Goal: Task Accomplishment & Management: Manage account settings

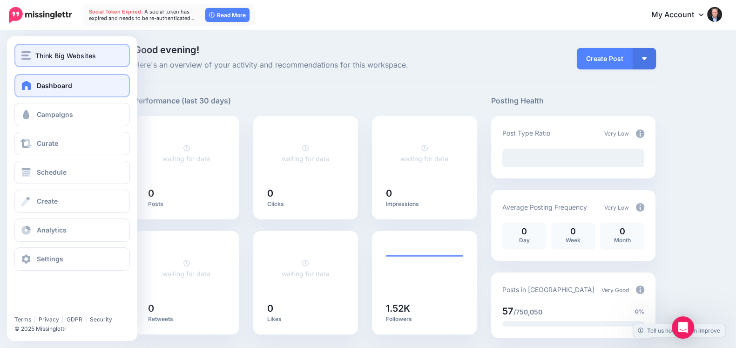
click at [30, 47] on button "Think Big Websites" at bounding box center [71, 55] width 115 height 23
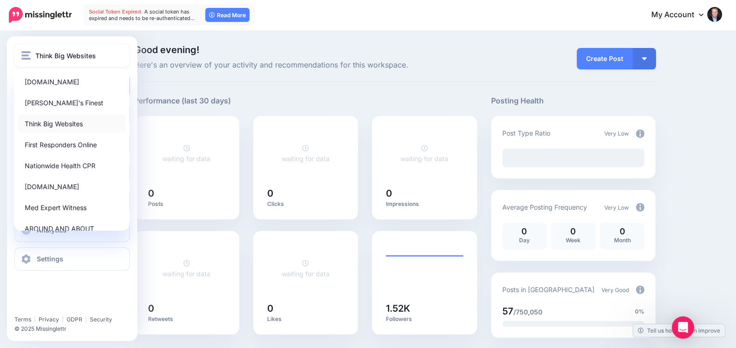
scroll to position [78, 0]
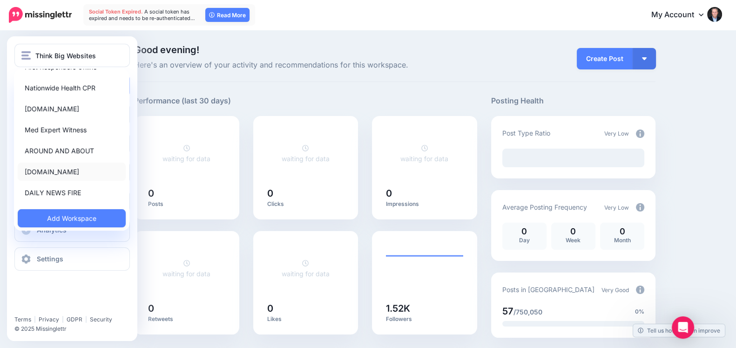
click at [54, 166] on link "[DOMAIN_NAME]" at bounding box center [72, 171] width 108 height 18
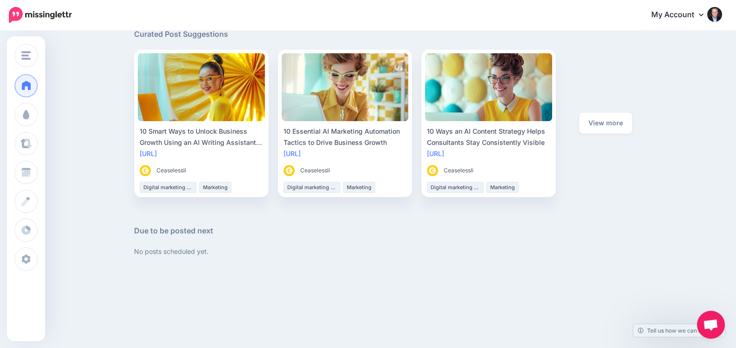
scroll to position [519, 0]
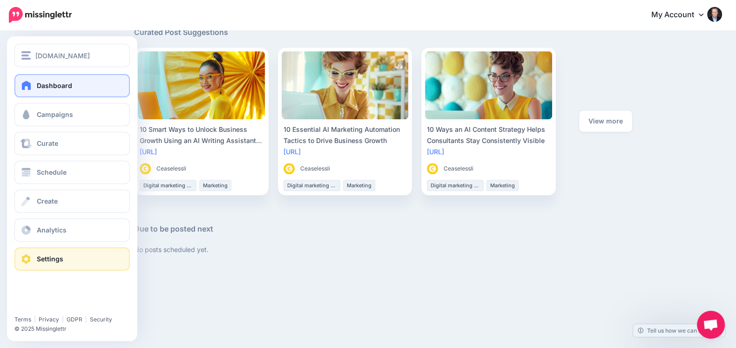
click at [34, 259] on link "Settings" at bounding box center [71, 258] width 115 height 23
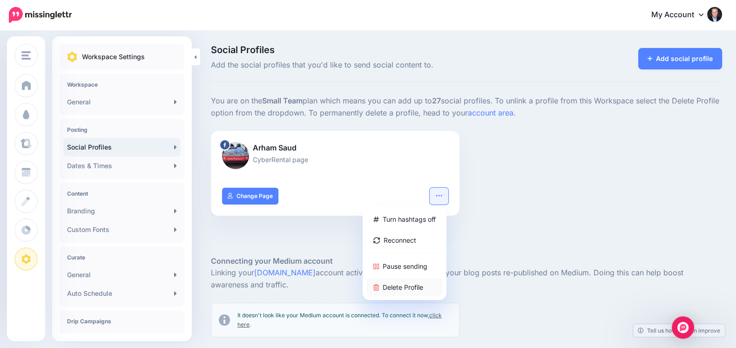
click at [422, 287] on link "Delete Profile" at bounding box center [404, 287] width 76 height 18
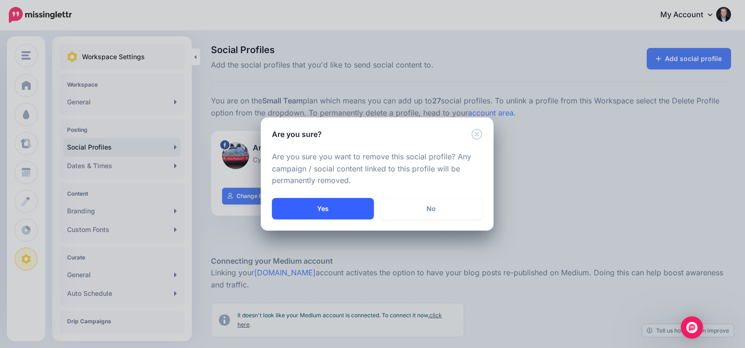
click at [330, 216] on button "Yes" at bounding box center [323, 208] width 102 height 21
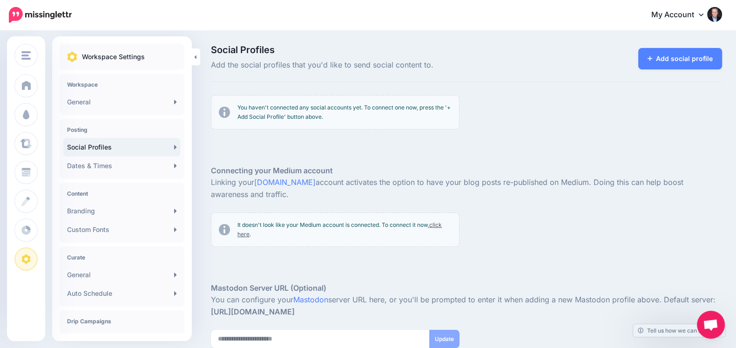
click at [243, 182] on p "Linking your Medium.com account activates the option to have your blog posts re…" at bounding box center [466, 188] width 511 height 24
click at [215, 141] on div at bounding box center [466, 151] width 511 height 28
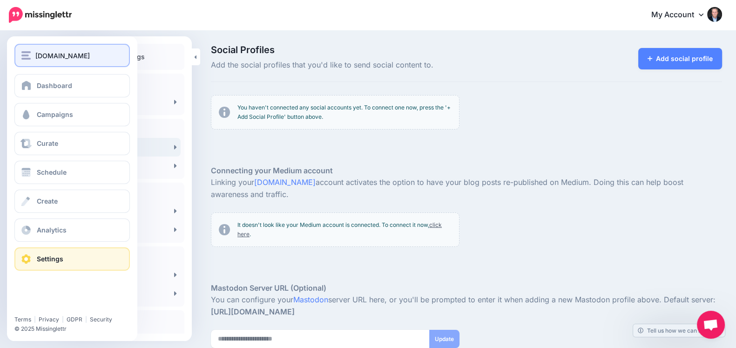
click at [28, 48] on button "[DOMAIN_NAME]" at bounding box center [71, 55] width 115 height 23
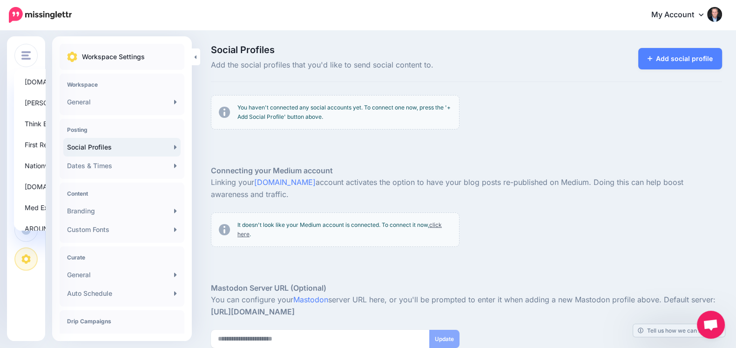
click at [0, 291] on div "Social Profiles Add the social profiles that you'd like to send social content …" at bounding box center [368, 231] width 736 height 400
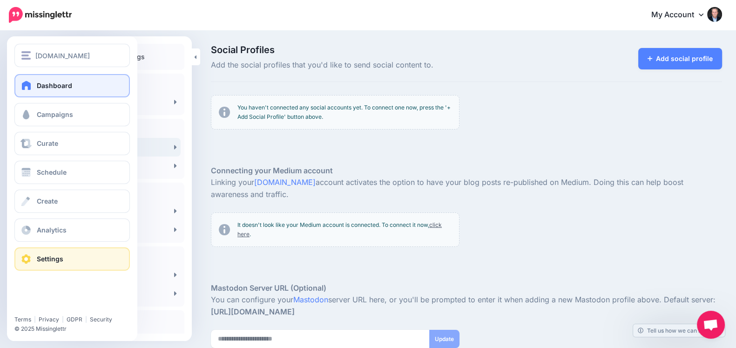
click at [58, 86] on span "Dashboard" at bounding box center [54, 85] width 35 height 8
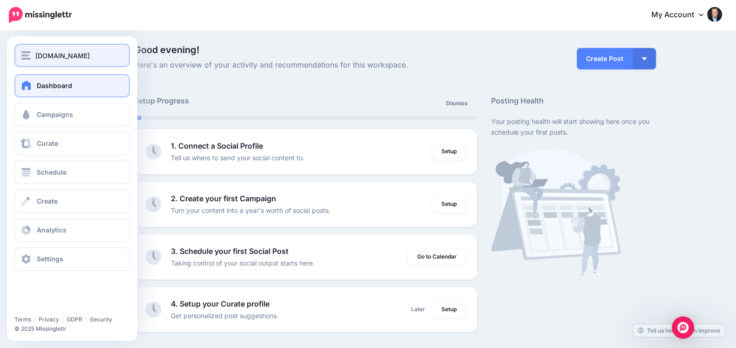
click at [19, 54] on button "[DOMAIN_NAME]" at bounding box center [71, 55] width 115 height 23
click at [25, 53] on img "button" at bounding box center [25, 55] width 9 height 8
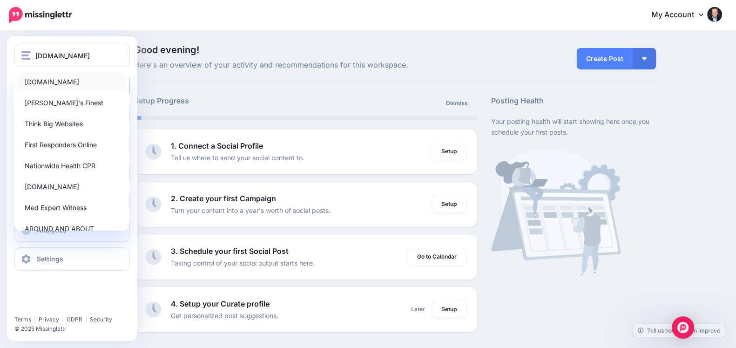
click at [36, 81] on link "[DOMAIN_NAME]" at bounding box center [72, 82] width 108 height 18
